Goal: Use online tool/utility: Utilize a website feature to perform a specific function

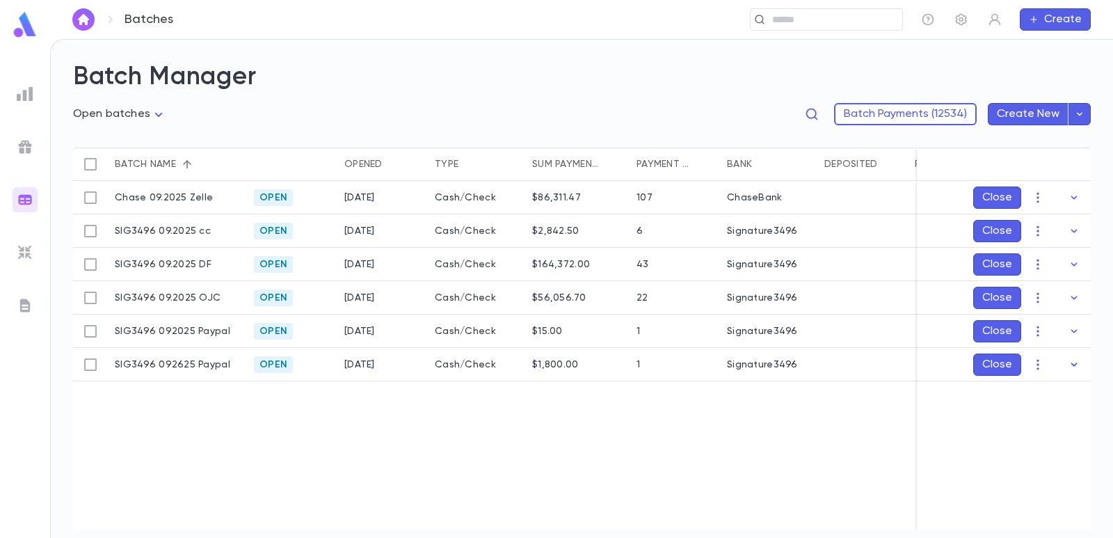
click at [1066, 367] on button "button" at bounding box center [1074, 364] width 22 height 22
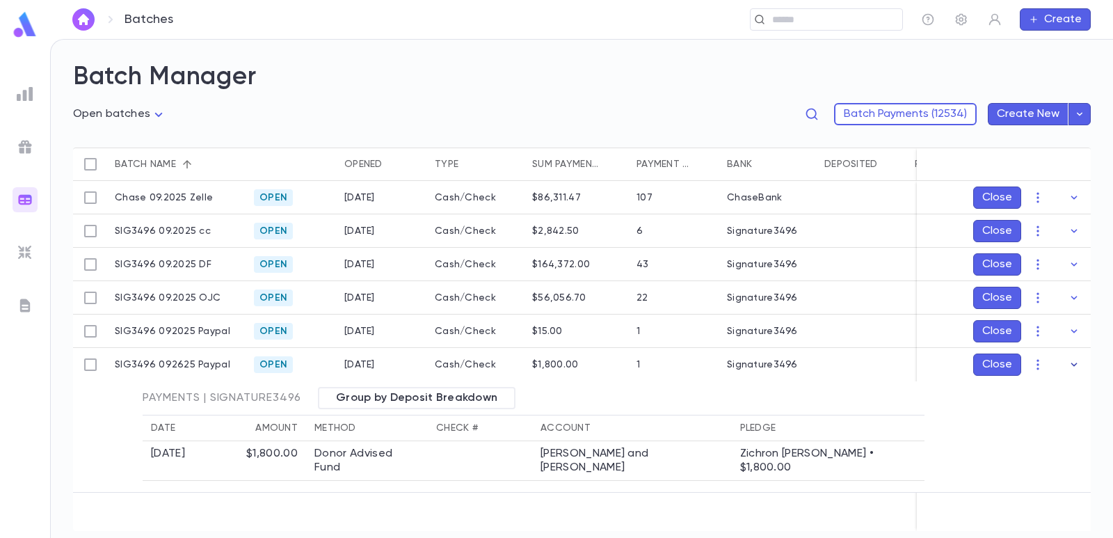
click at [1067, 367] on button "button" at bounding box center [1074, 364] width 22 height 22
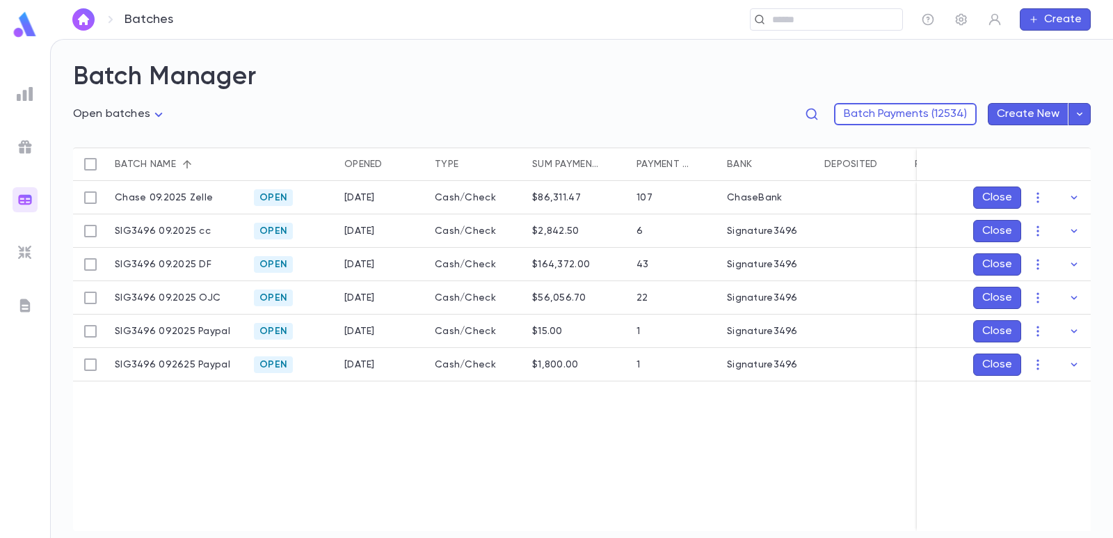
click at [29, 104] on div at bounding box center [25, 93] width 25 height 25
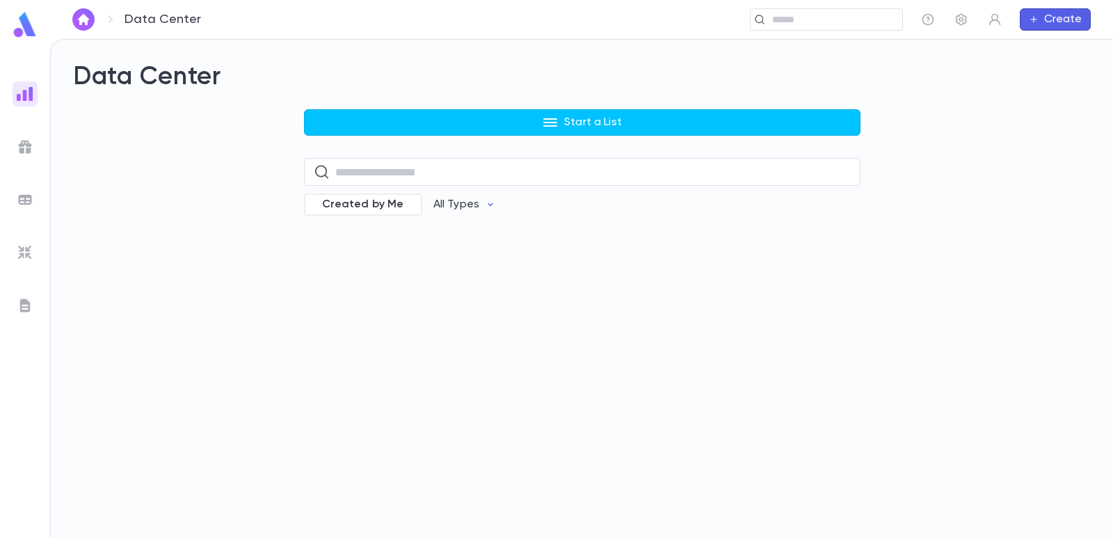
click at [368, 111] on button "Start a List" at bounding box center [582, 122] width 557 height 26
click at [344, 134] on div at bounding box center [556, 269] width 1113 height 538
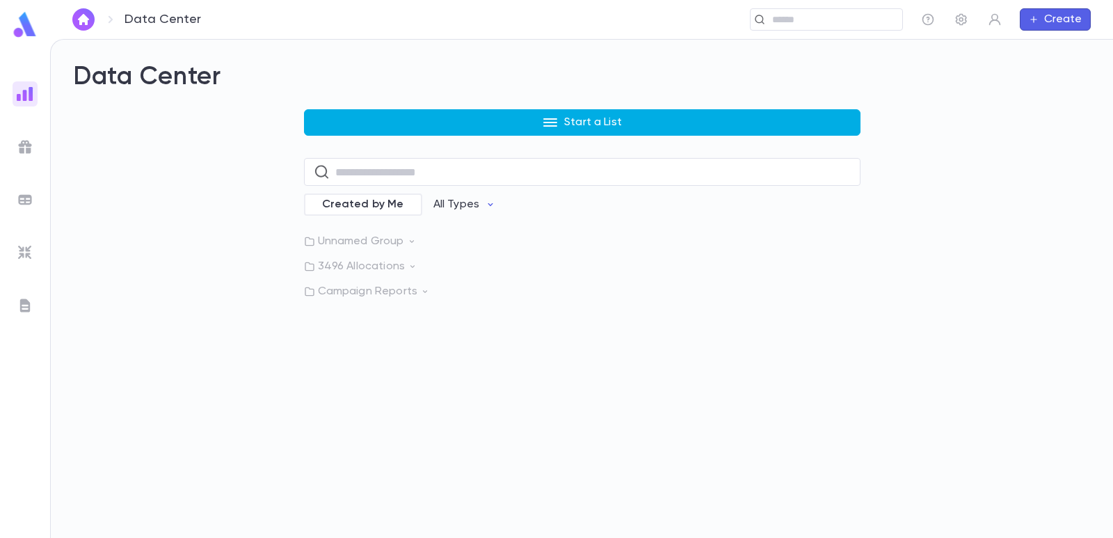
click at [343, 120] on button "Start a List" at bounding box center [582, 122] width 557 height 26
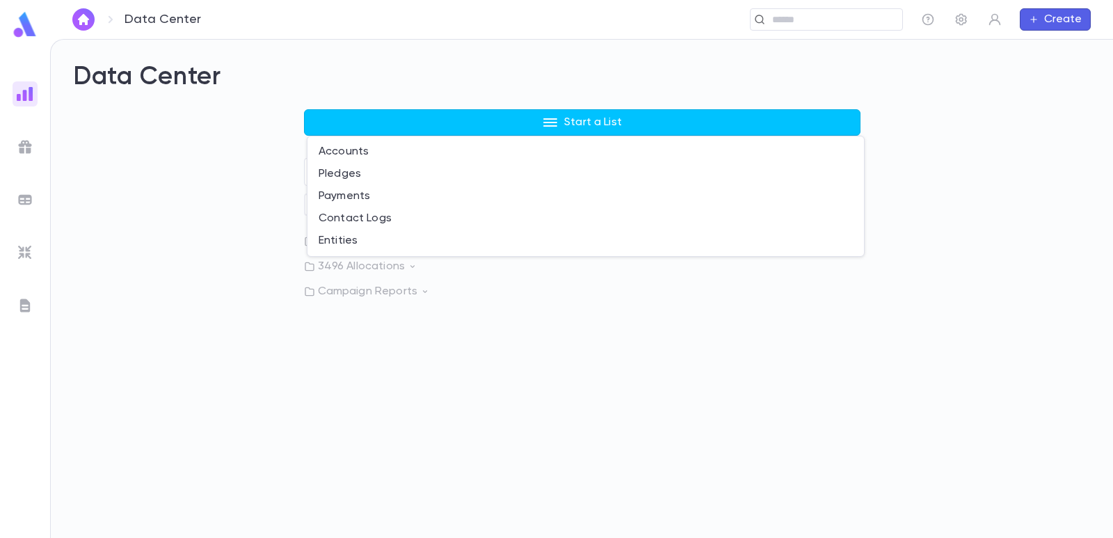
click at [337, 193] on li "Payments" at bounding box center [586, 196] width 557 height 22
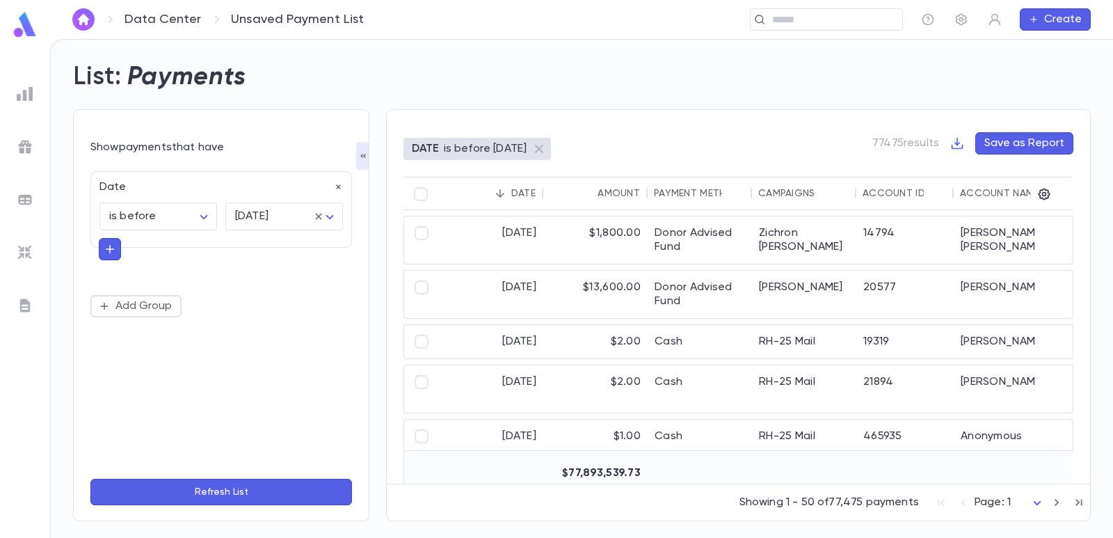
click at [342, 175] on div "Date" at bounding box center [217, 183] width 252 height 22
click at [335, 186] on icon "button" at bounding box center [339, 187] width 10 height 10
click at [134, 191] on button "Add Condition" at bounding box center [144, 191] width 108 height 22
type input "***"
click at [145, 224] on li "Campaigns" at bounding box center [221, 218] width 262 height 22
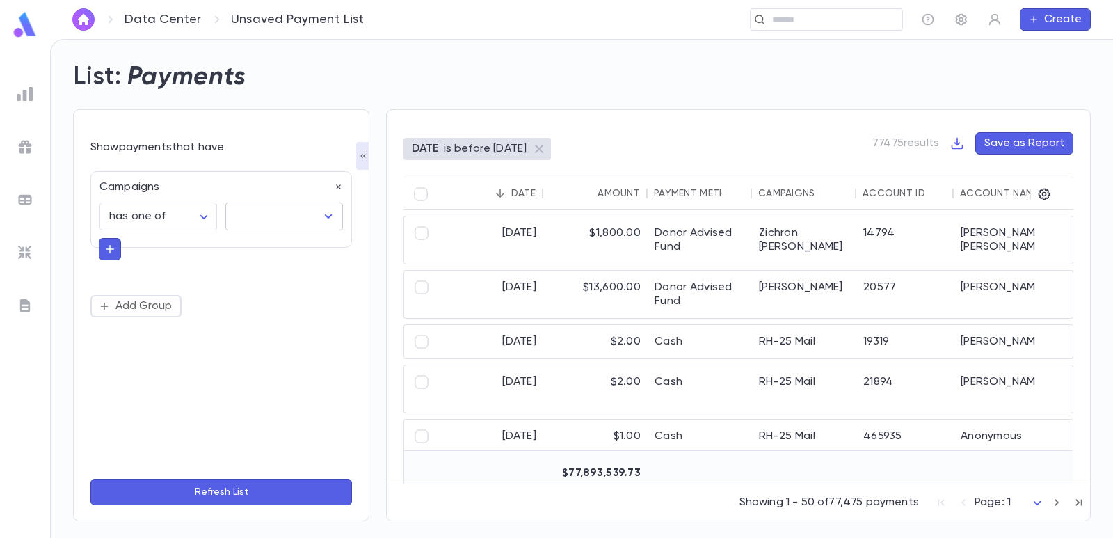
click at [246, 215] on input "text" at bounding box center [274, 216] width 84 height 26
type input "****"
click at [264, 248] on li "Zichron [PERSON_NAME]" at bounding box center [309, 248] width 168 height 25
click at [312, 145] on p "Show payments that have" at bounding box center [221, 148] width 262 height 14
click at [213, 490] on button "Refresh List" at bounding box center [221, 492] width 262 height 26
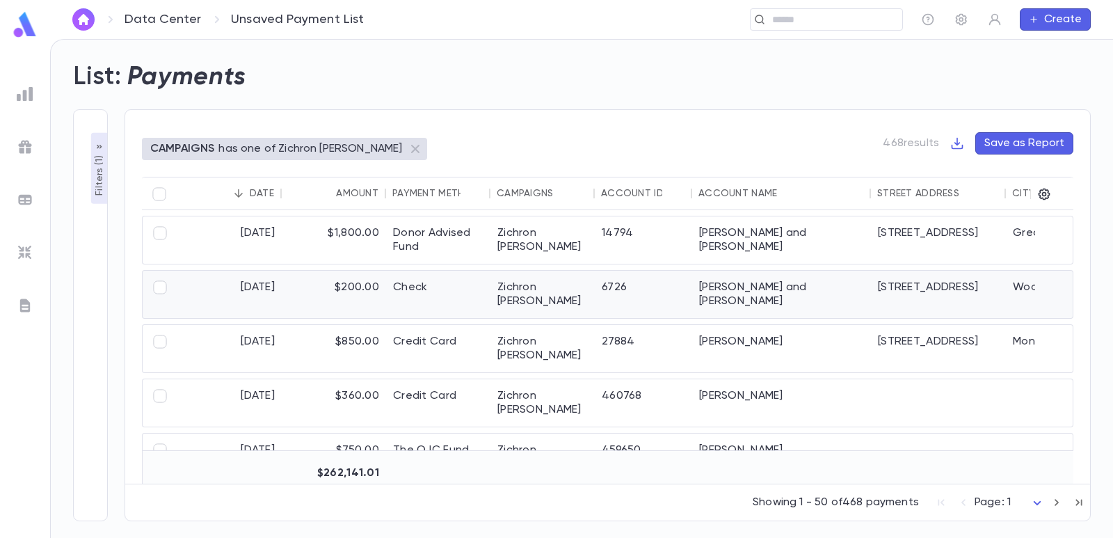
scroll to position [139, 0]
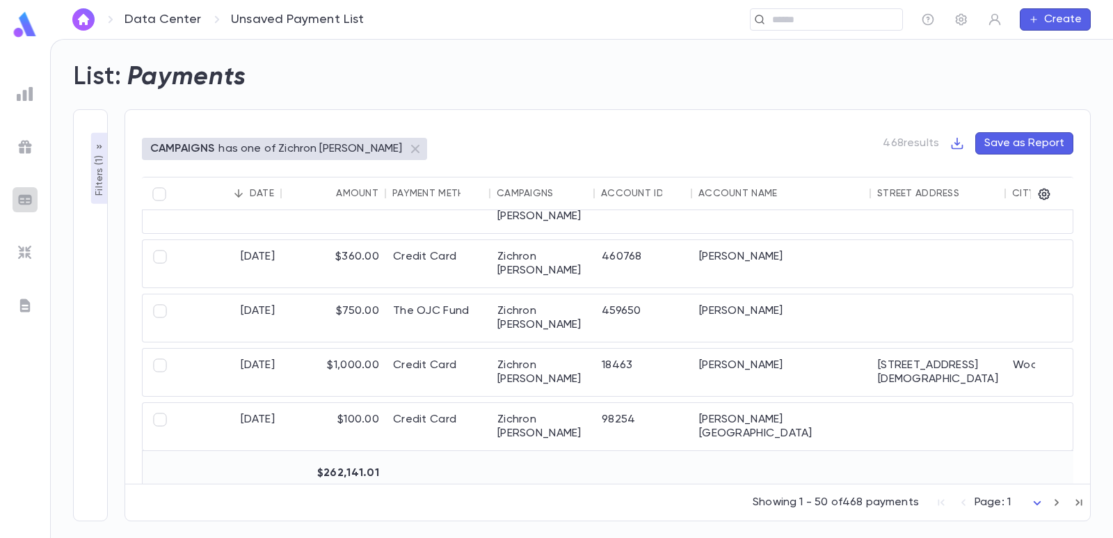
click at [33, 206] on img at bounding box center [25, 199] width 17 height 17
